Goal: Find specific page/section: Locate a particular part of the current website

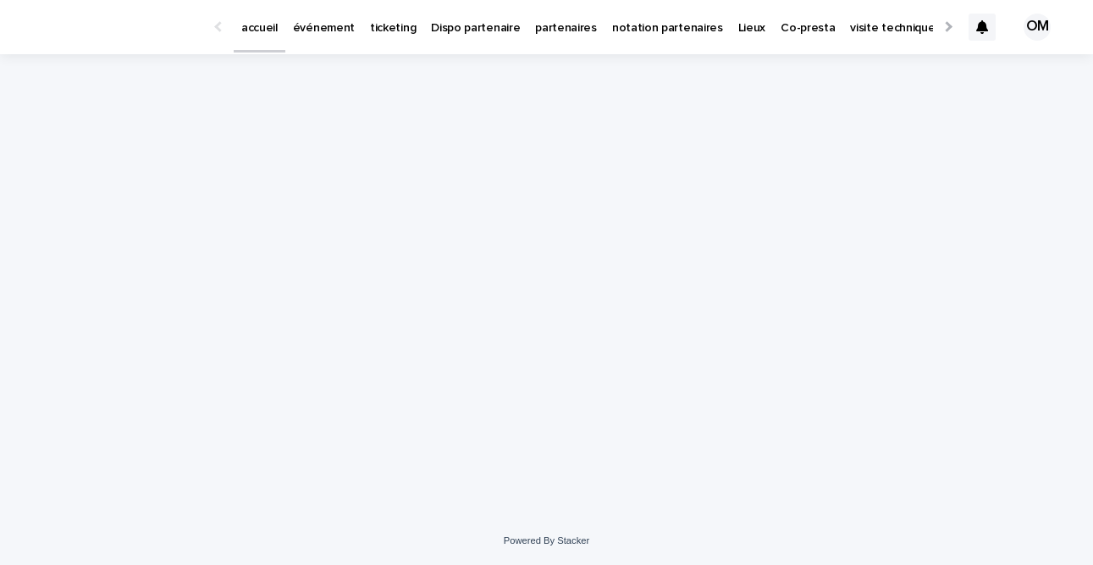
click at [294, 35] on link "événement" at bounding box center [323, 26] width 77 height 52
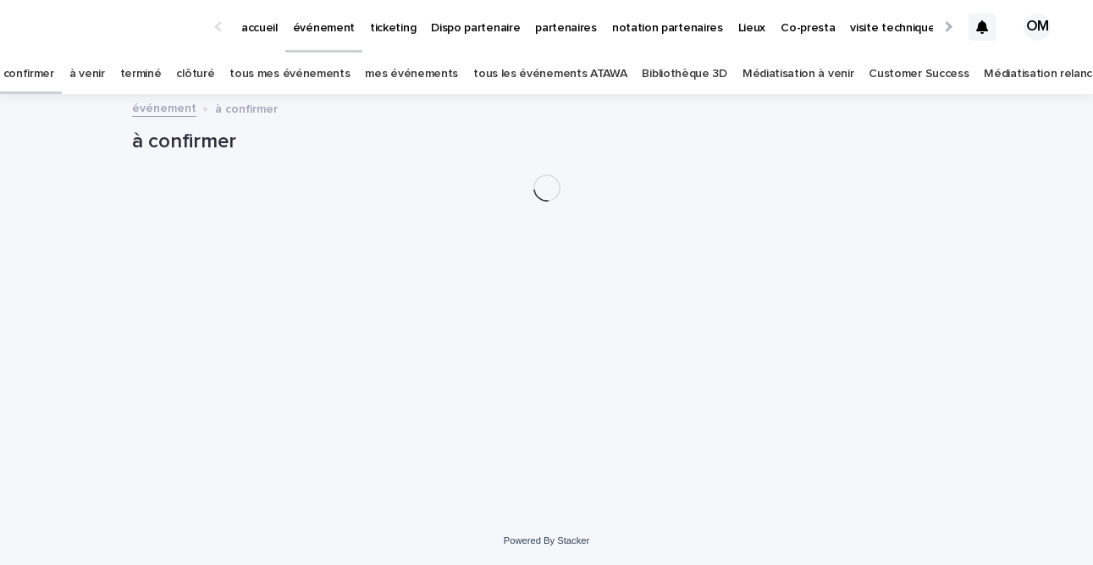
click at [560, 69] on link "tous les événements ATAWA" at bounding box center [549, 74] width 153 height 40
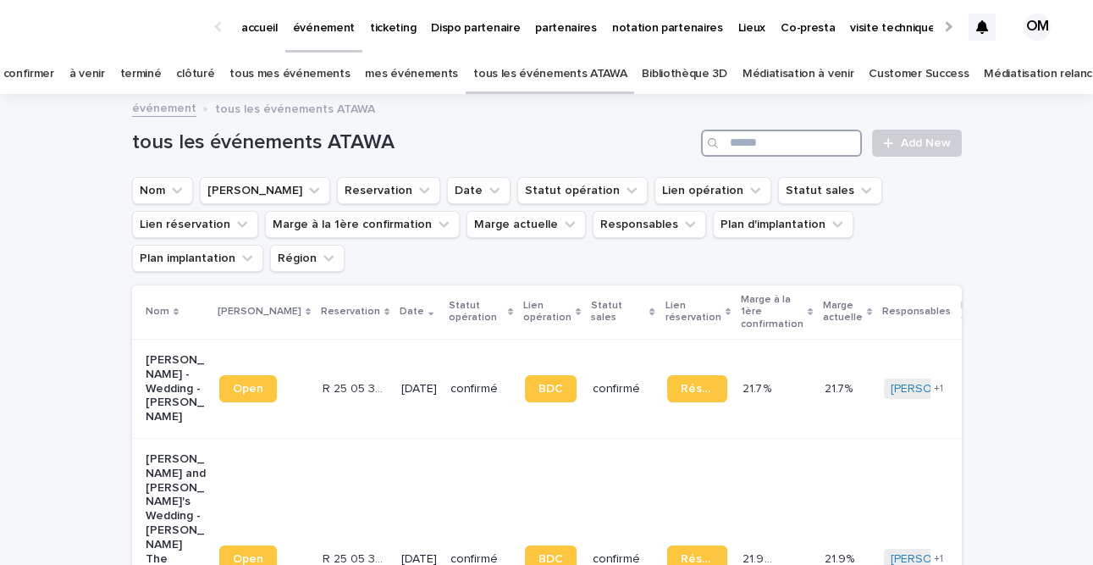
click at [852, 141] on input "Search" at bounding box center [781, 142] width 161 height 27
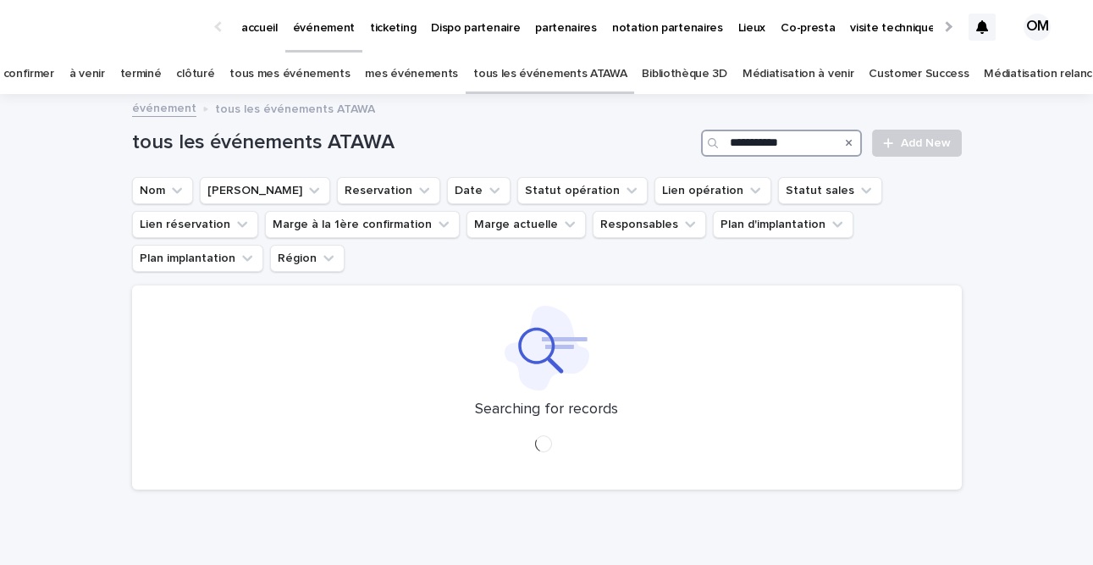
click at [745, 140] on input "**********" at bounding box center [781, 142] width 161 height 27
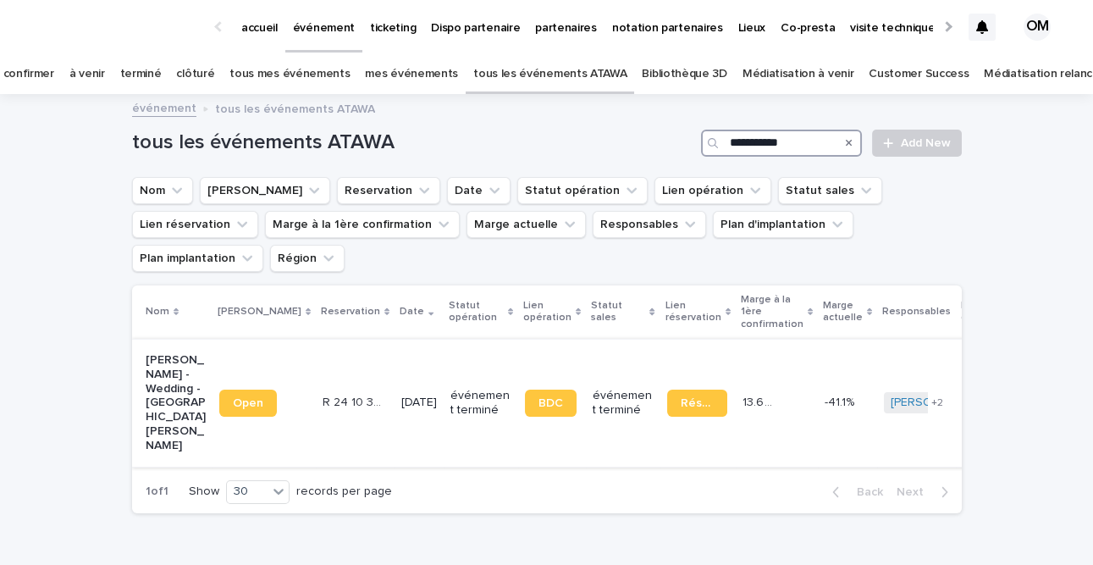
type input "**********"
click at [394, 360] on td "[DATE]" at bounding box center [418, 403] width 49 height 128
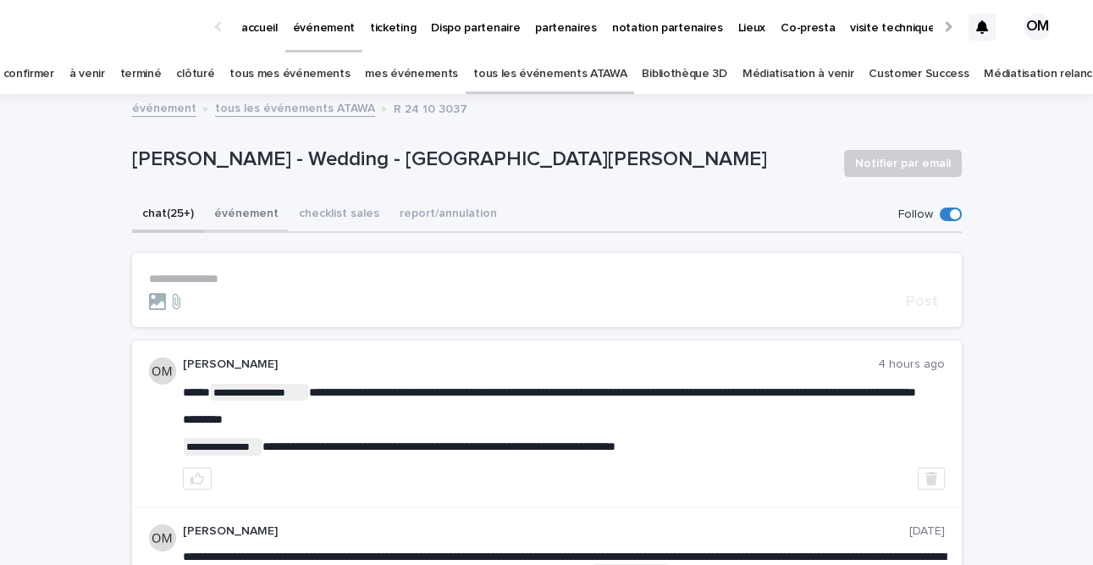
click at [236, 218] on button "événement" at bounding box center [246, 215] width 85 height 36
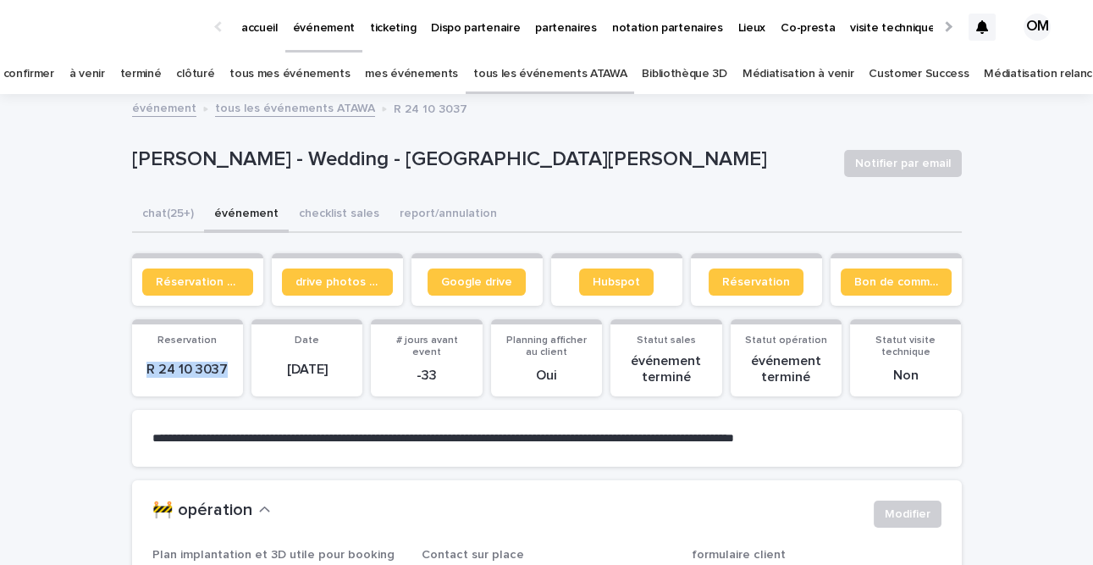
drag, startPoint x: 226, startPoint y: 364, endPoint x: 144, endPoint y: 363, distance: 82.1
click at [144, 363] on p "R 24 10 3037" at bounding box center [187, 369] width 91 height 16
copy p "R 24 10 3037"
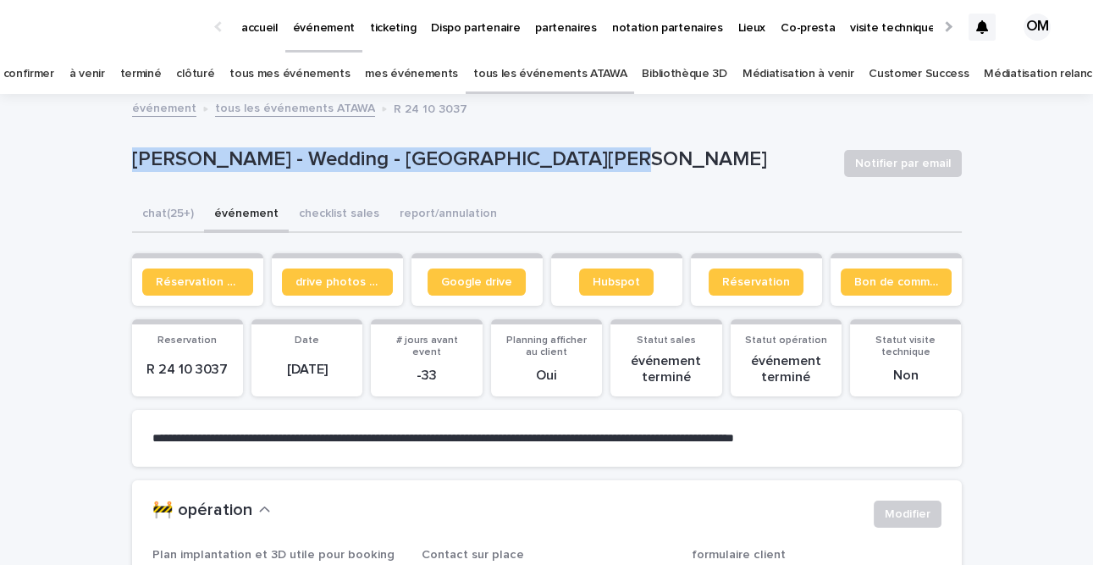
drag, startPoint x: 659, startPoint y: 175, endPoint x: 84, endPoint y: 140, distance: 576.6
copy p "[PERSON_NAME] - Wedding - [GEOGRAPHIC_DATA][PERSON_NAME]"
